Goal: Check status

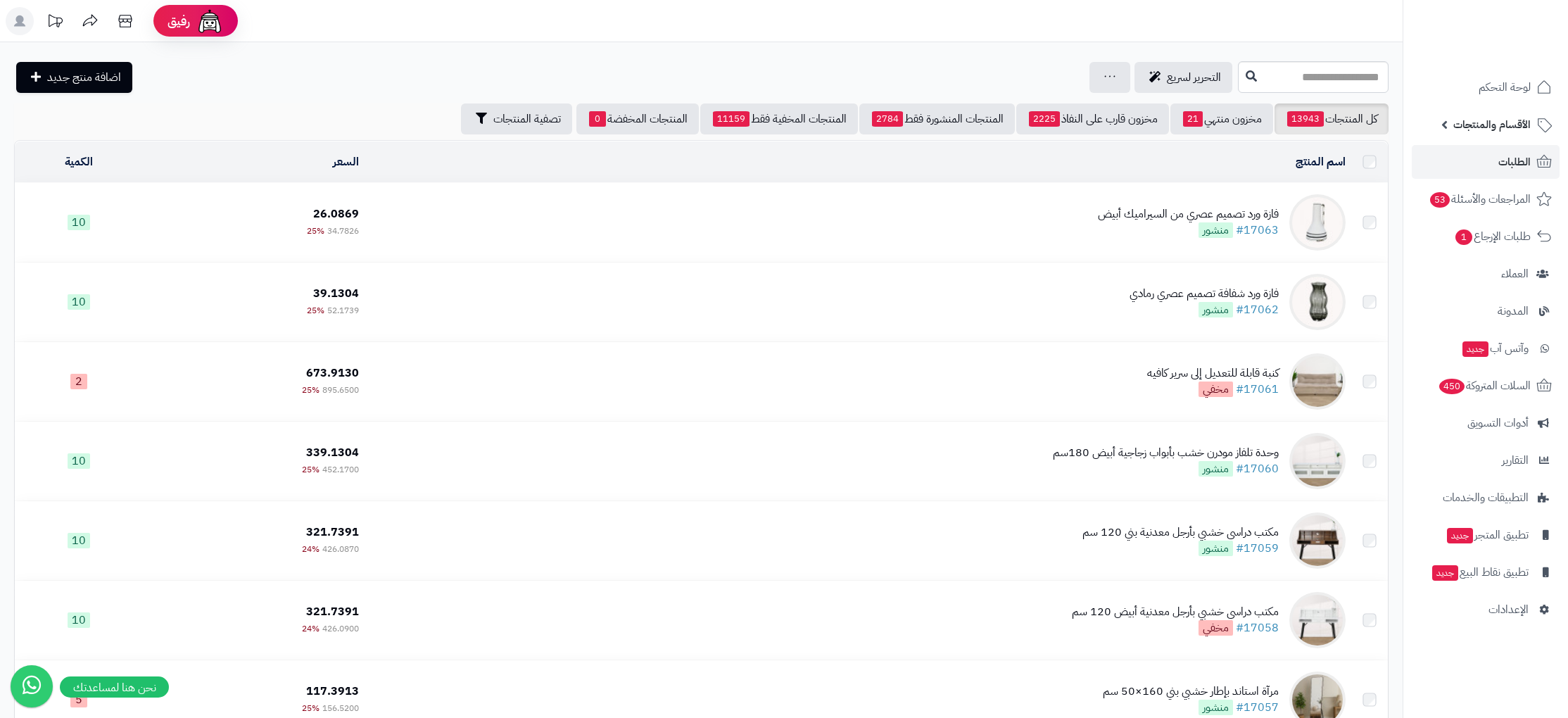
scroll to position [418, 0]
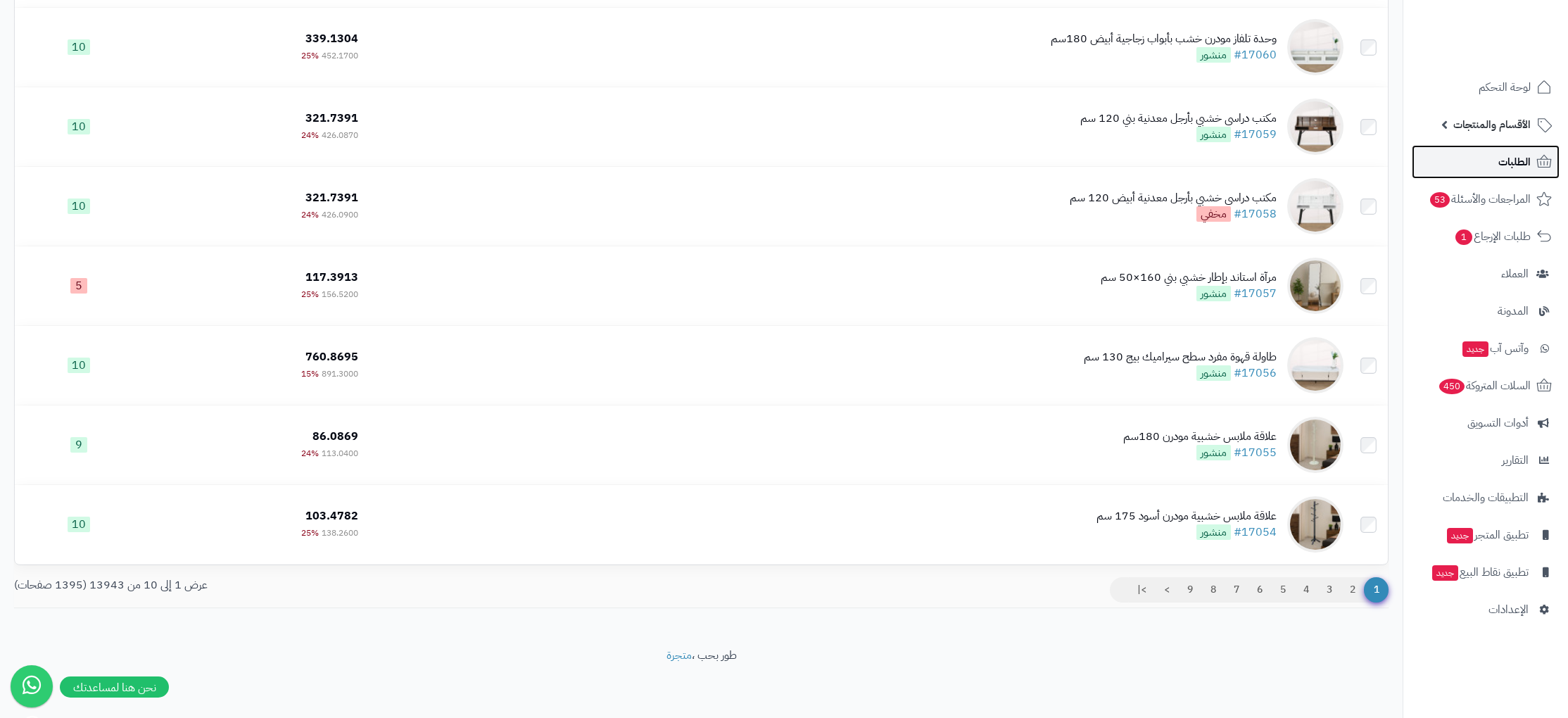
click at [1509, 171] on span "الطلبات" at bounding box center [1514, 162] width 32 height 20
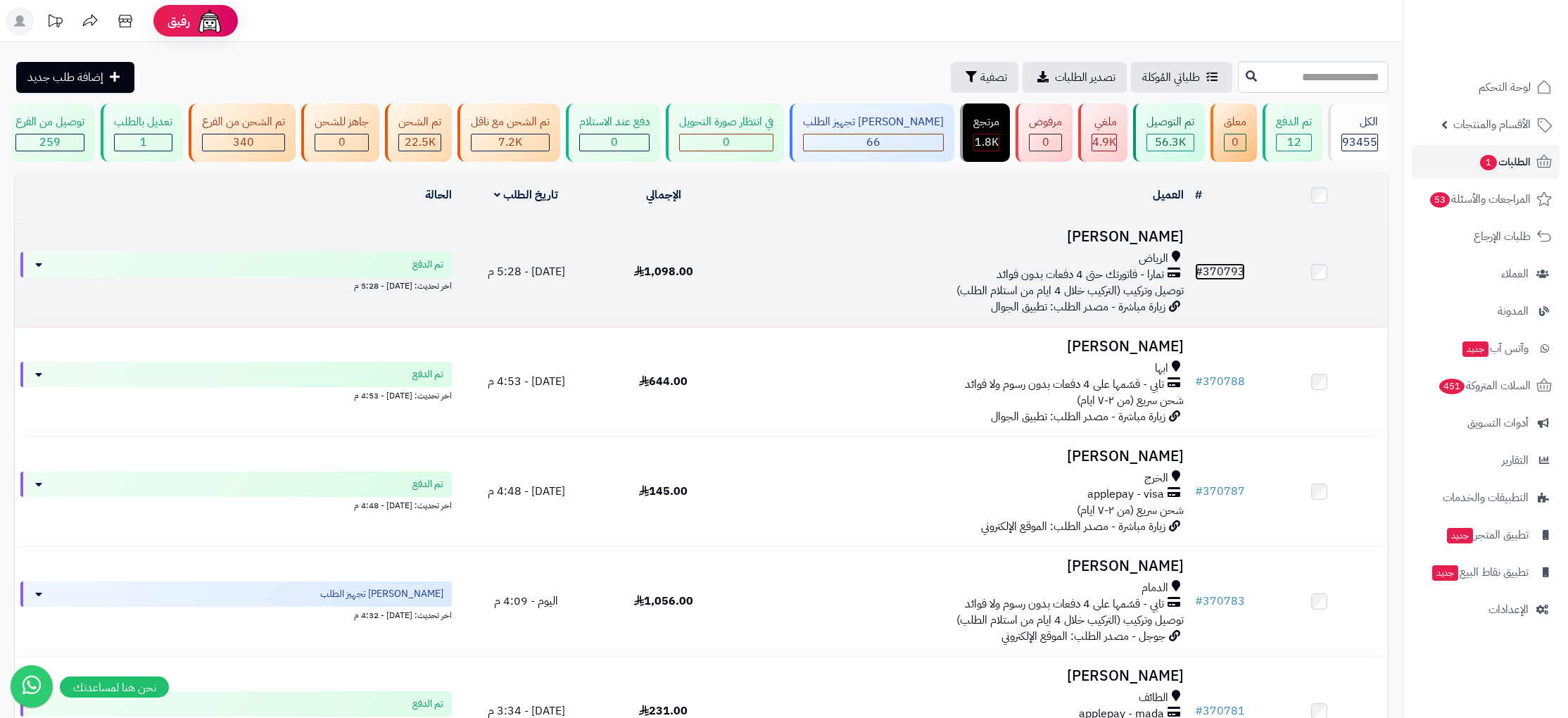
drag, startPoint x: 1226, startPoint y: 269, endPoint x: 1105, endPoint y: 232, distance: 126.5
click at [1226, 269] on link "# 370793" at bounding box center [1220, 272] width 50 height 17
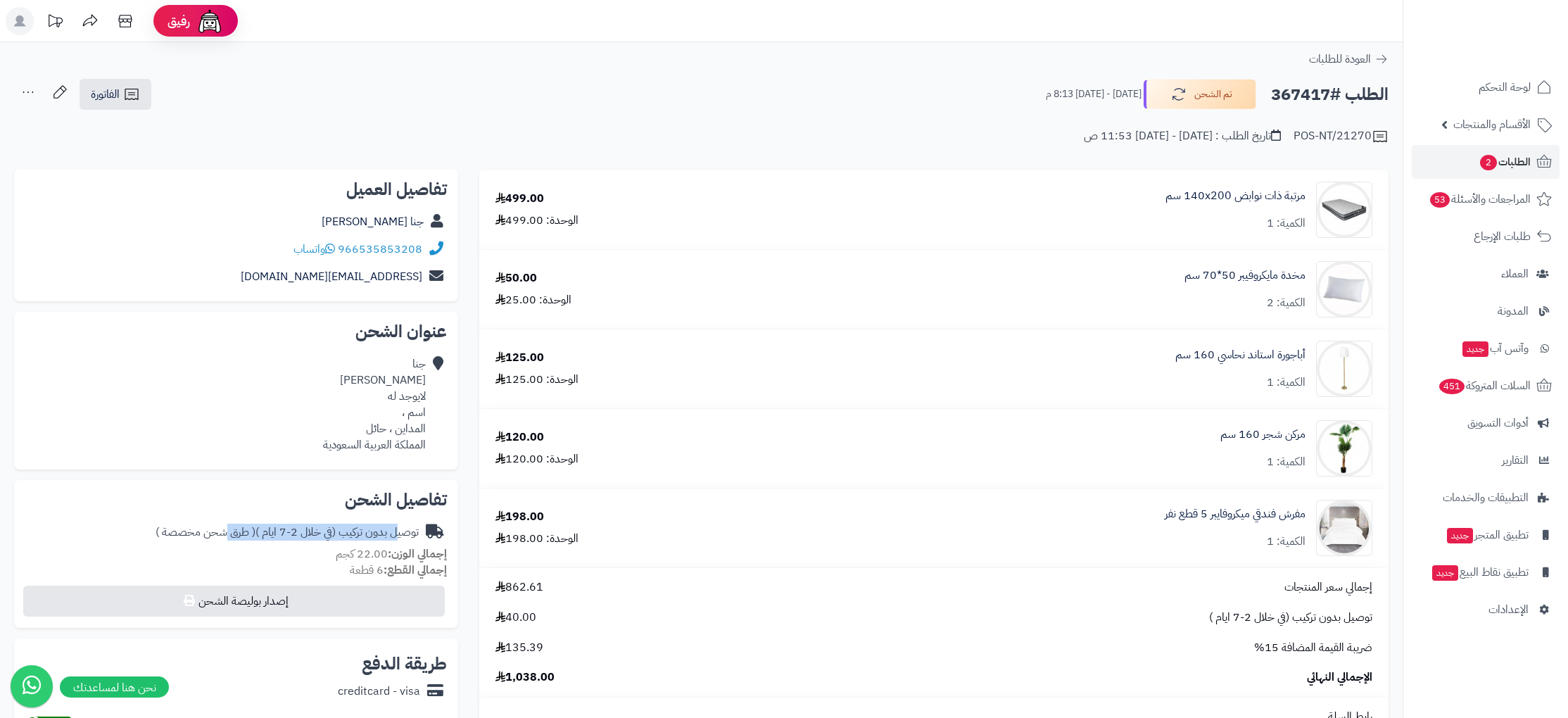
drag, startPoint x: 228, startPoint y: 526, endPoint x: 403, endPoint y: 533, distance: 175.1
click at [403, 533] on div "توصيل بدون تركيب (في خلال 2-7 ايام ) ( طرق شحن مخصصة )" at bounding box center [287, 532] width 263 height 16
click at [386, 530] on div "توصيل بدون تركيب (في خلال 2-7 ايام ) ( طرق شحن مخصصة )" at bounding box center [287, 530] width 263 height 16
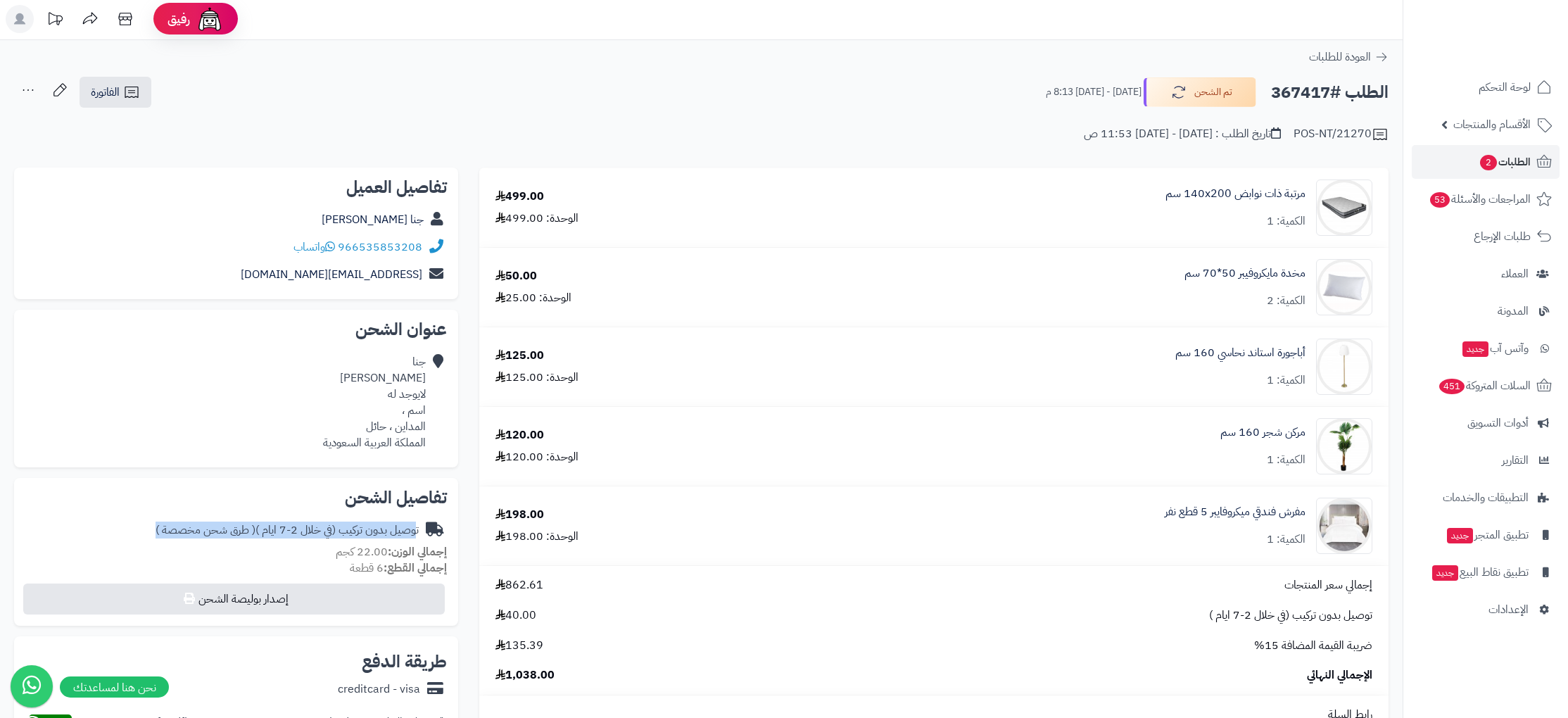
click at [386, 530] on div "توصيل بدون تركيب (في خلال 2-7 ايام ) ( طرق شحن مخصصة )" at bounding box center [287, 530] width 263 height 16
click at [369, 425] on div "جنا الهمزاني لايوجد له اسم ، المداين ، حائل المملكة العربية السعودية" at bounding box center [374, 402] width 103 height 97
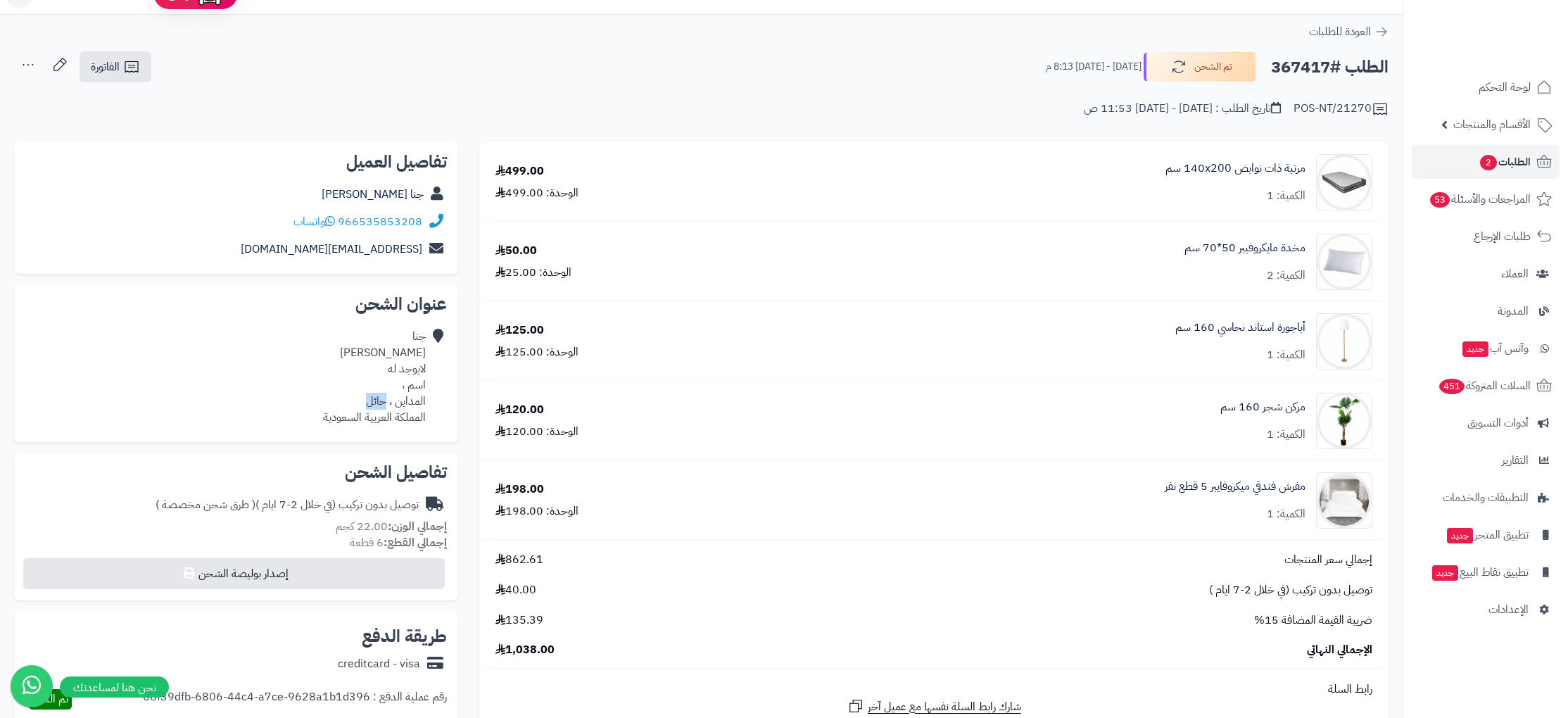
scroll to position [0, 0]
